Goal: Communication & Community: Answer question/provide support

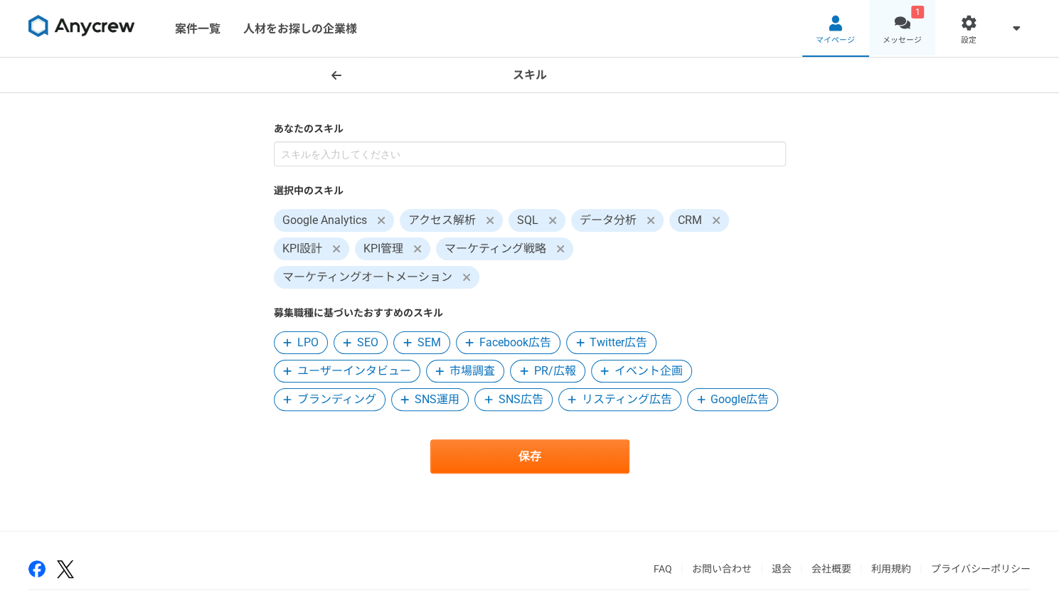
click at [900, 32] on link "1 メッセージ" at bounding box center [902, 28] width 67 height 57
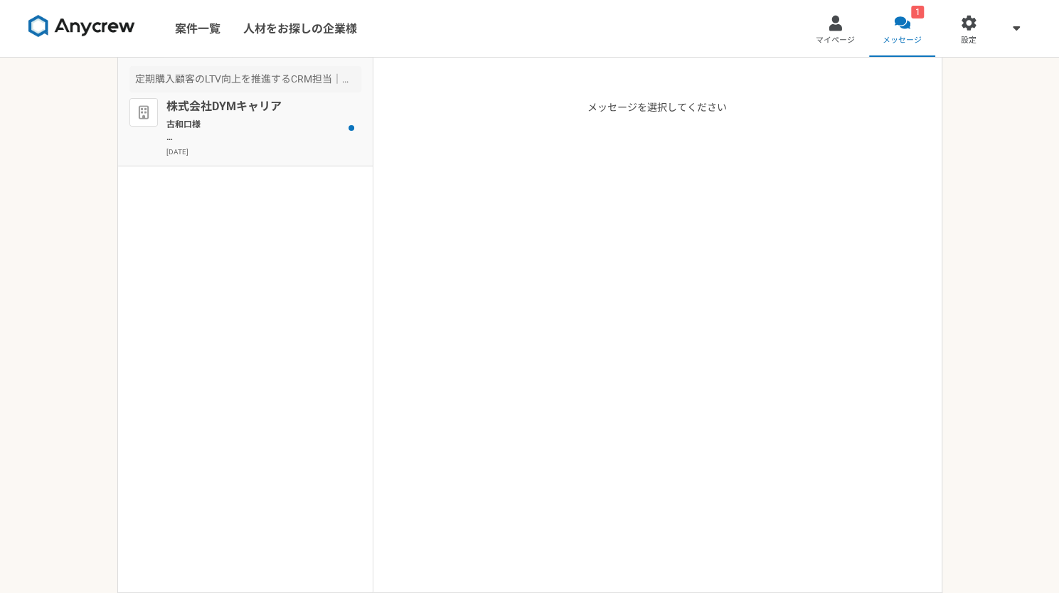
click at [215, 109] on p "株式会社DYMキャリア" at bounding box center [254, 106] width 176 height 17
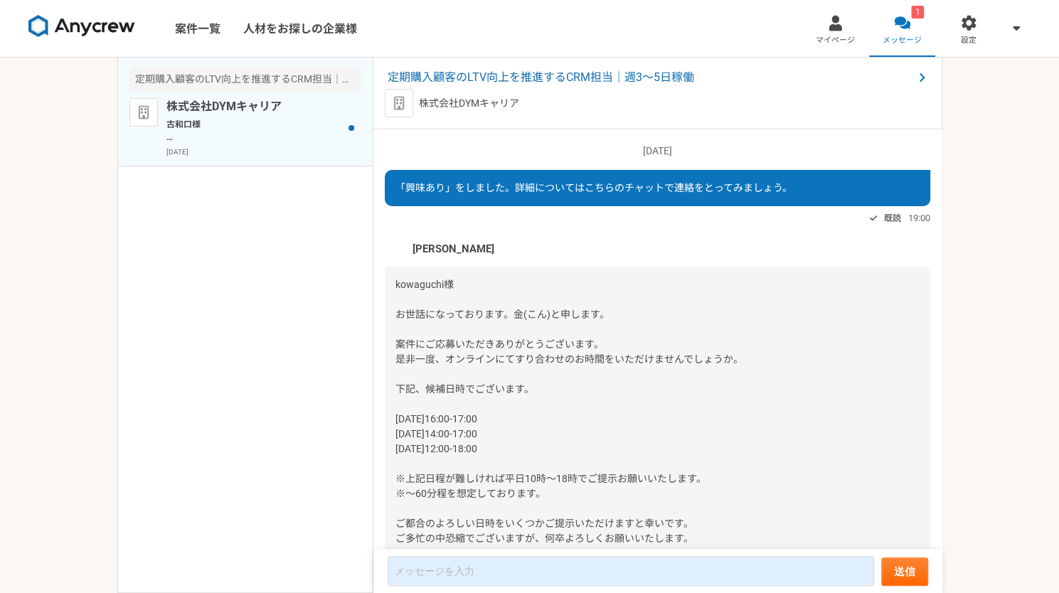
scroll to position [1187, 0]
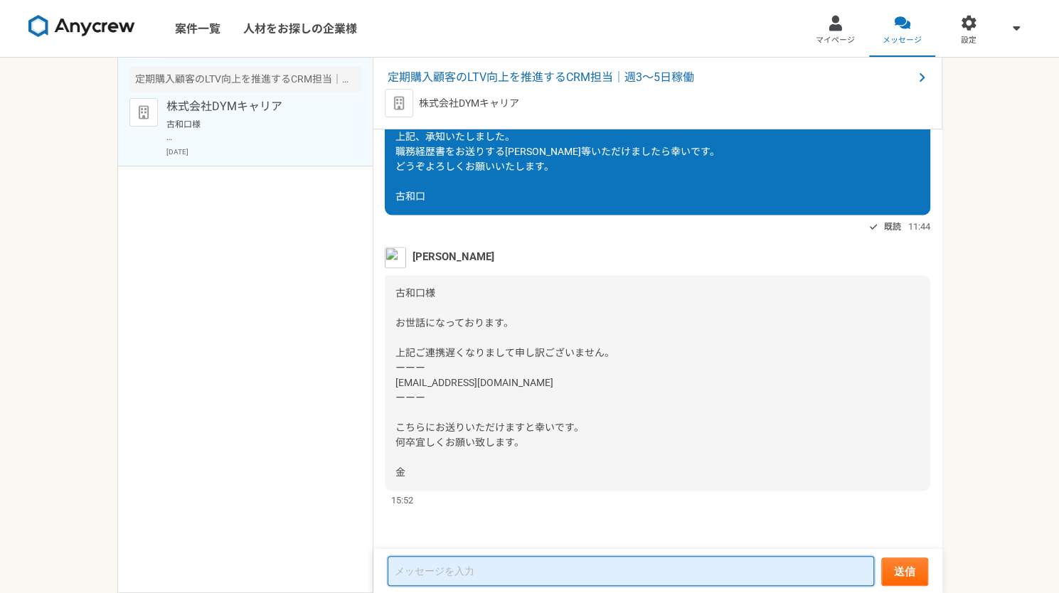
click at [565, 563] on textarea at bounding box center [631, 571] width 487 height 30
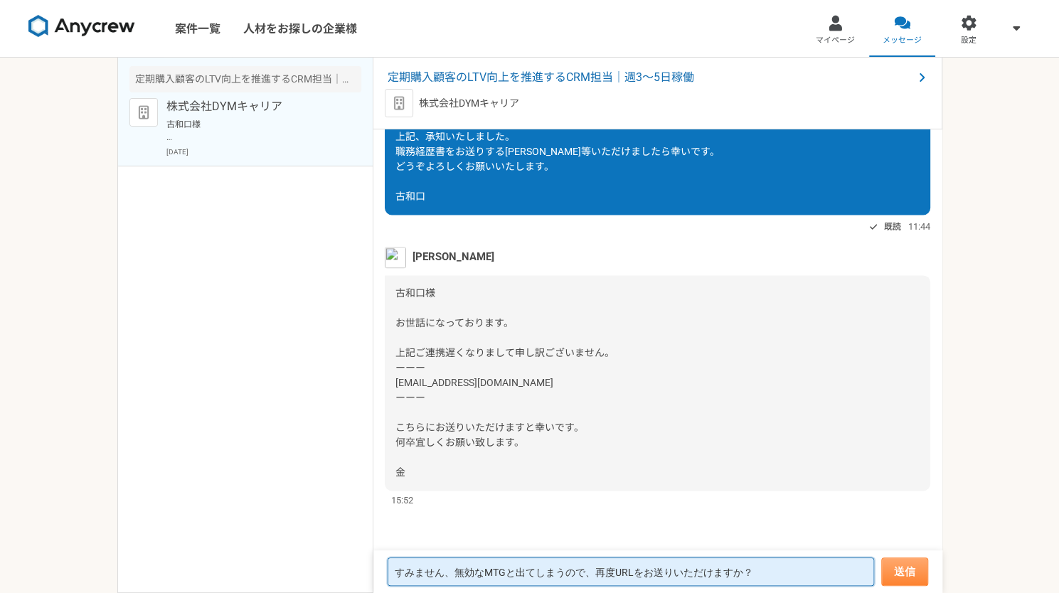
type textarea "すみません、無効なMTGと出てしまうので、再度URLをお送りいただけますか？"
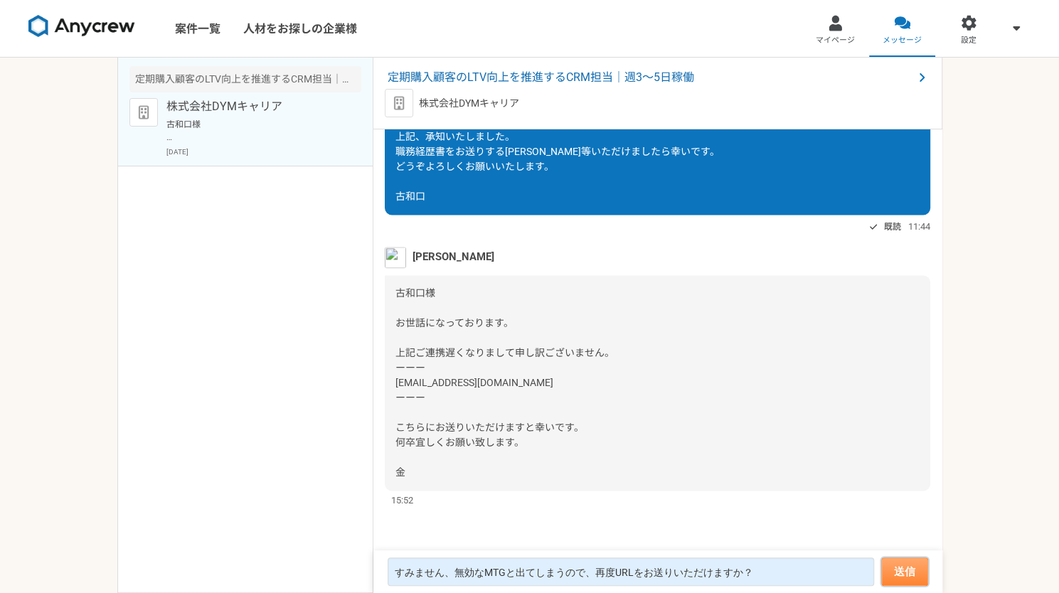
click at [913, 566] on button "送信" at bounding box center [905, 572] width 47 height 28
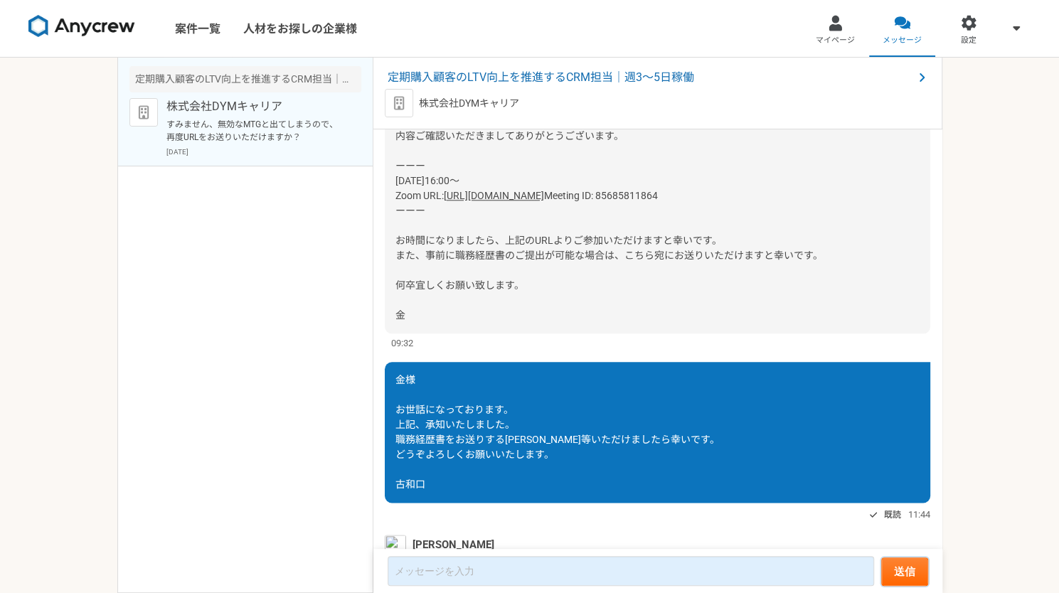
scroll to position [753, 0]
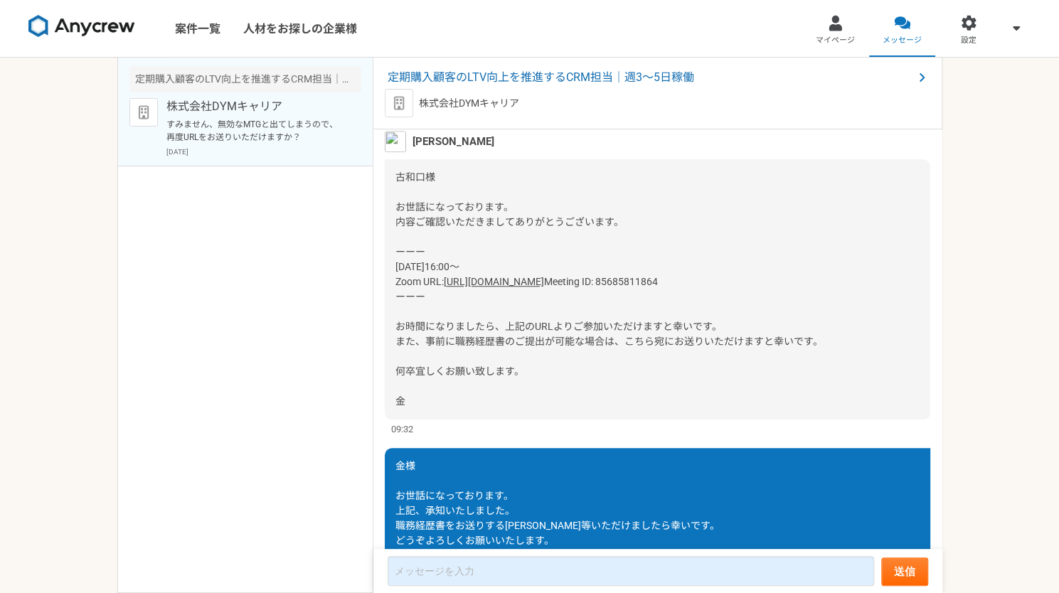
click at [544, 279] on link "[URL][DOMAIN_NAME]" at bounding box center [494, 281] width 100 height 11
click at [544, 282] on link "[URL][DOMAIN_NAME]" at bounding box center [494, 281] width 100 height 11
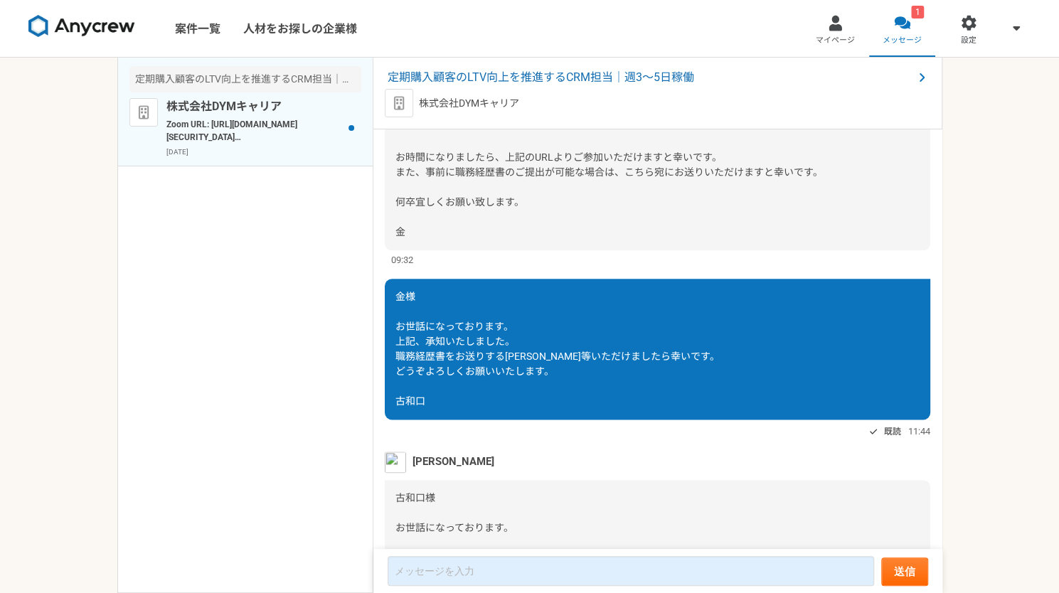
scroll to position [1408, 0]
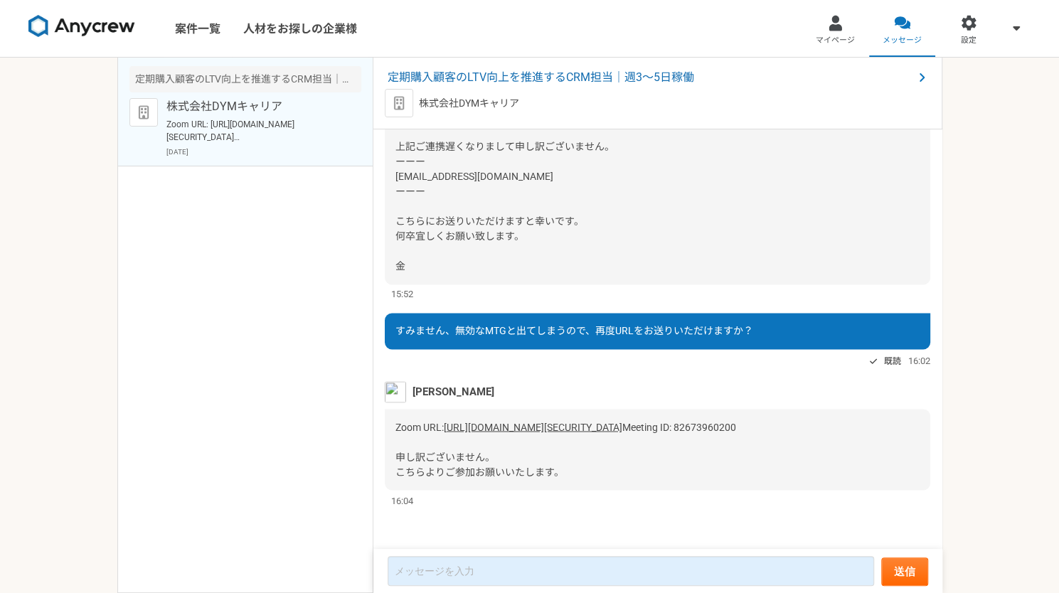
click at [600, 421] on link "[URL][DOMAIN_NAME][SECURITY_DATA]" at bounding box center [533, 426] width 179 height 11
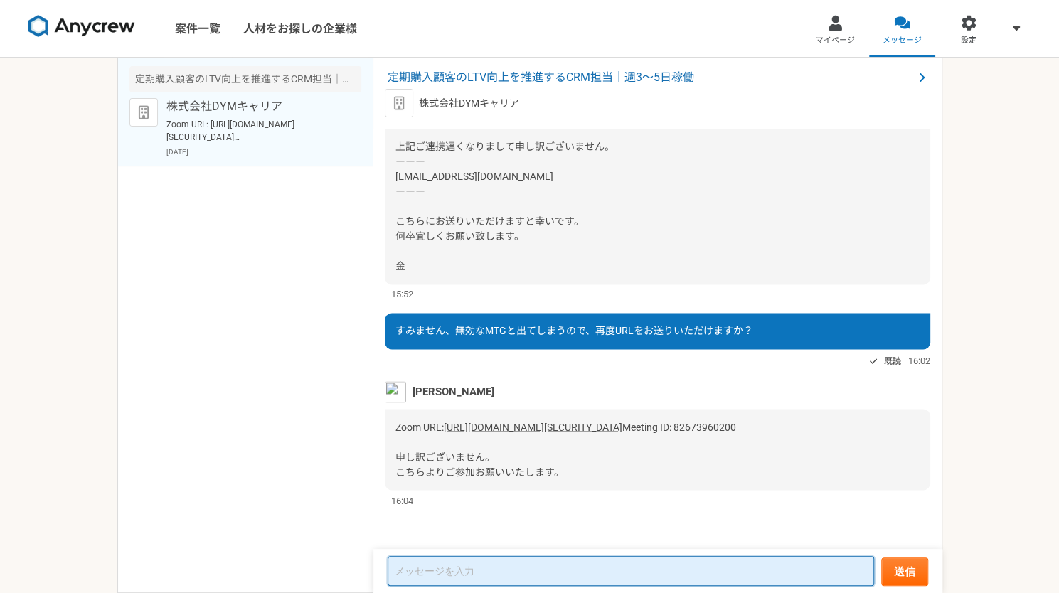
click at [592, 579] on textarea at bounding box center [631, 571] width 487 height 30
type textarea "ありがとうございます！"
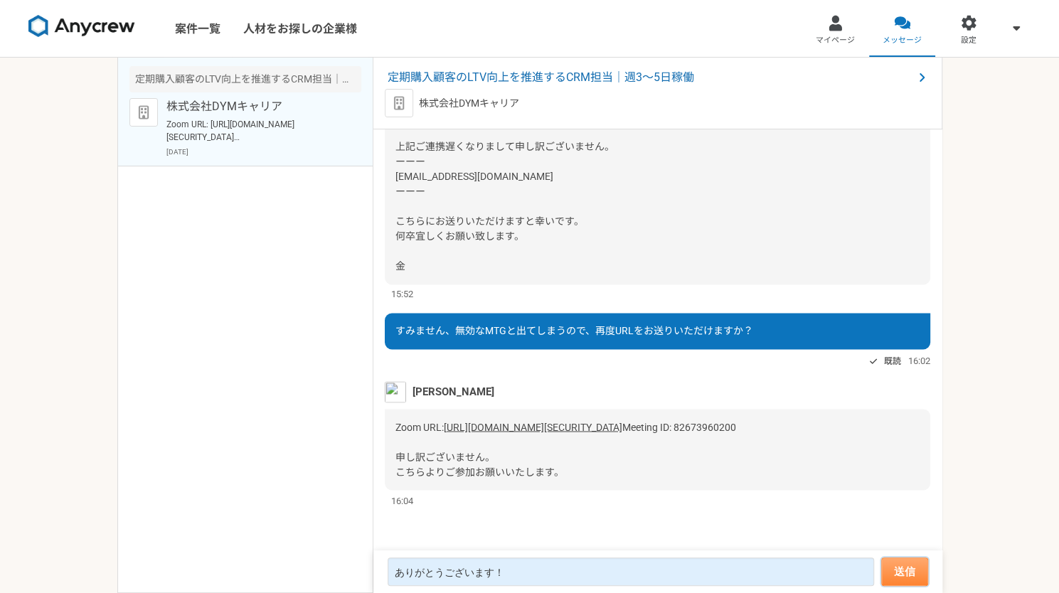
click at [909, 570] on button "送信" at bounding box center [905, 572] width 47 height 28
